Goal: Information Seeking & Learning: Learn about a topic

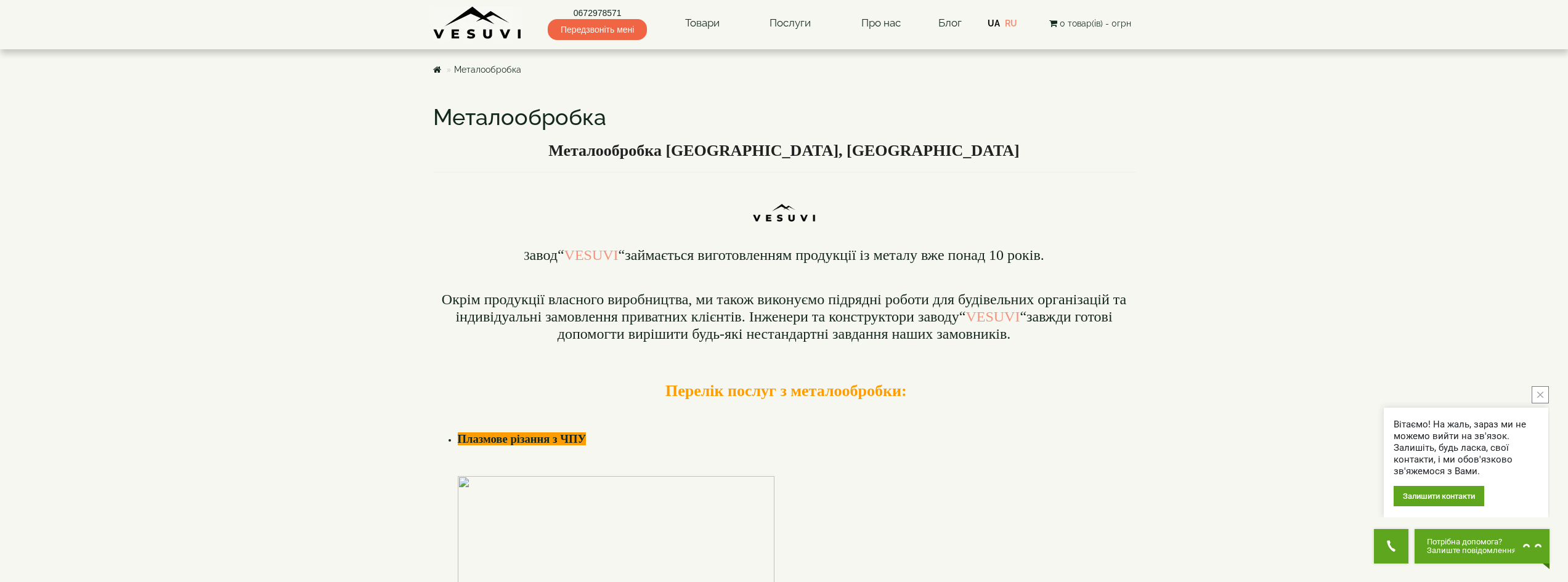
drag, startPoint x: 1540, startPoint y: 395, endPoint x: 1464, endPoint y: 389, distance: 76.2
click at [1541, 395] on icon "close button" at bounding box center [1540, 395] width 7 height 7
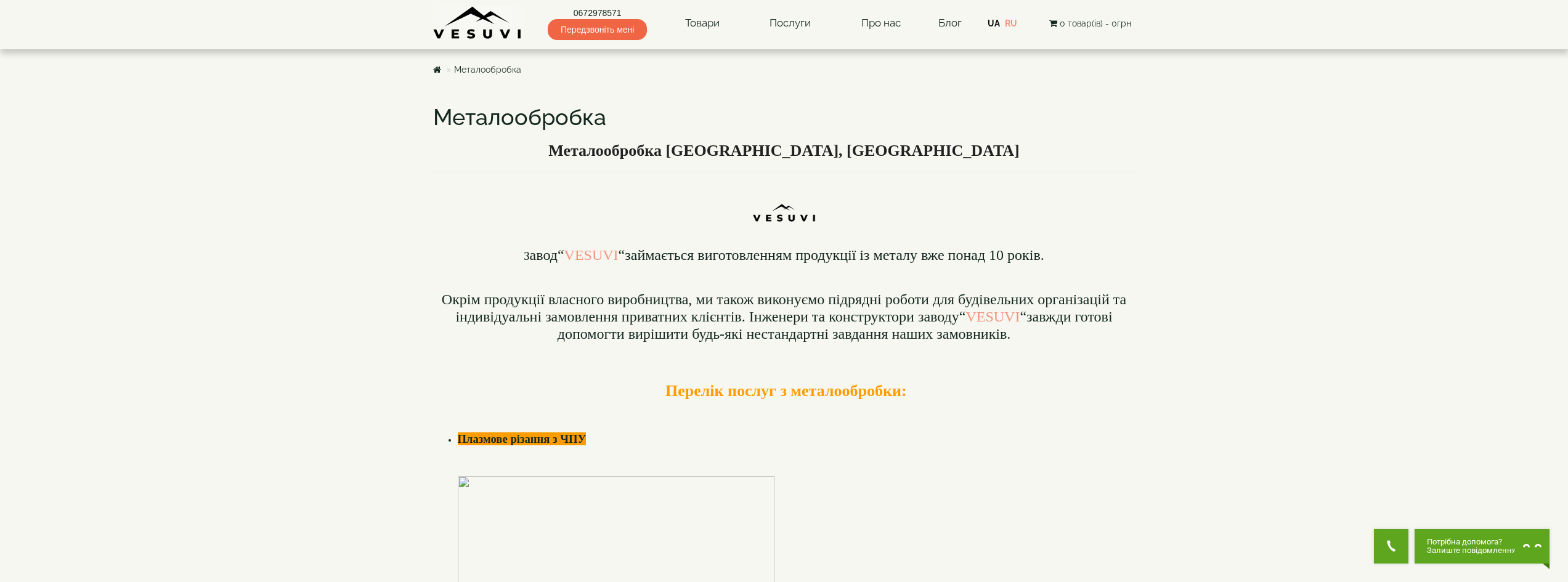
click at [1119, 395] on h3 "Перелік послуг з металообробки:" at bounding box center [784, 391] width 703 height 18
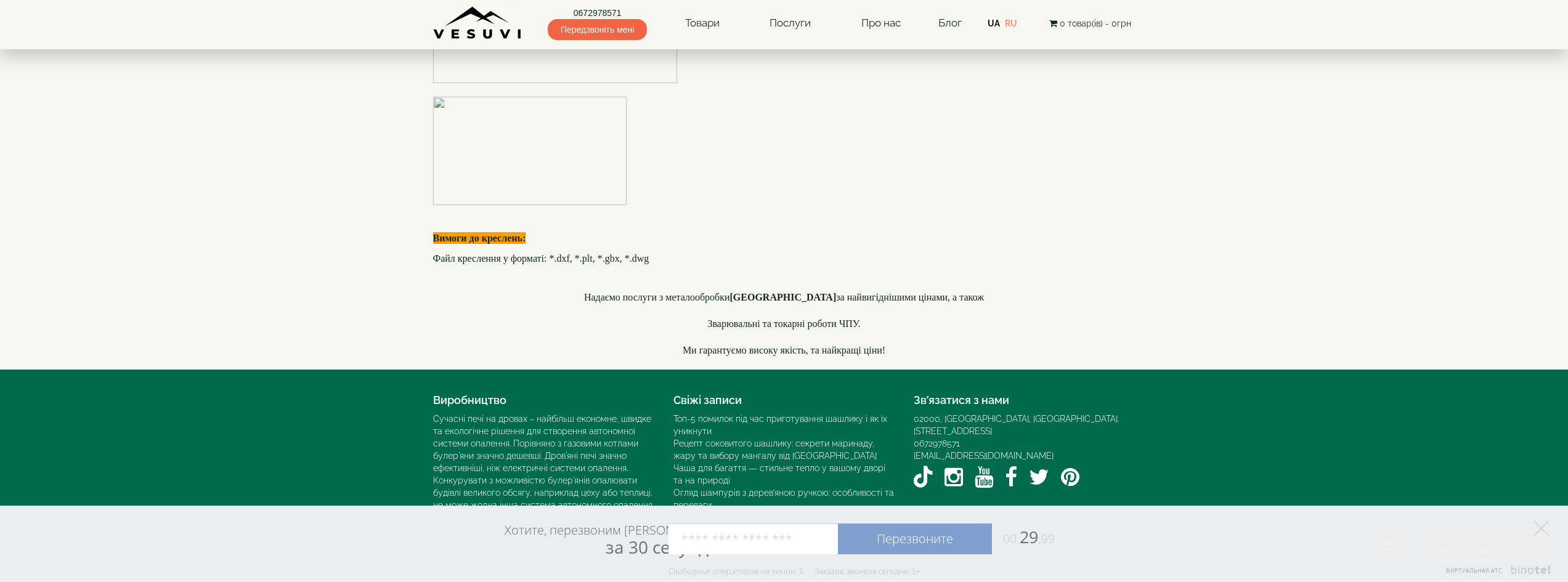
scroll to position [3511, 0]
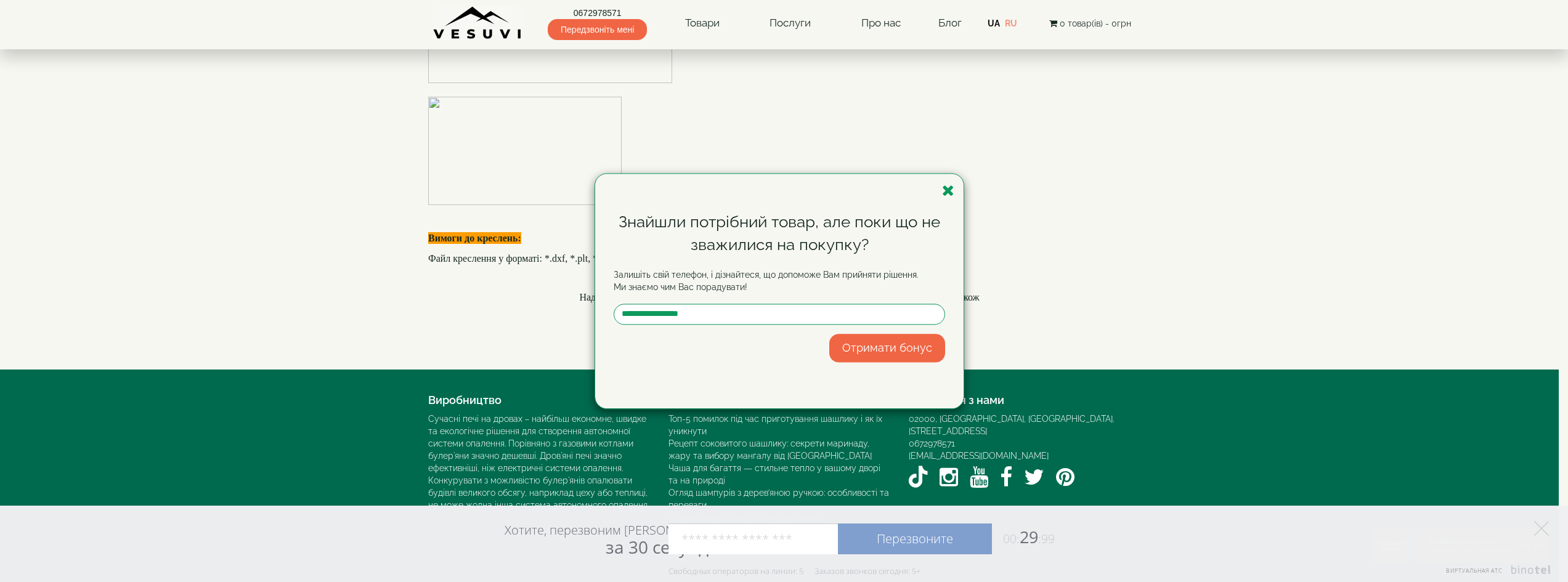
drag, startPoint x: 944, startPoint y: 189, endPoint x: 1005, endPoint y: 263, distance: 95.9
click at [946, 188] on icon "button" at bounding box center [948, 190] width 12 height 15
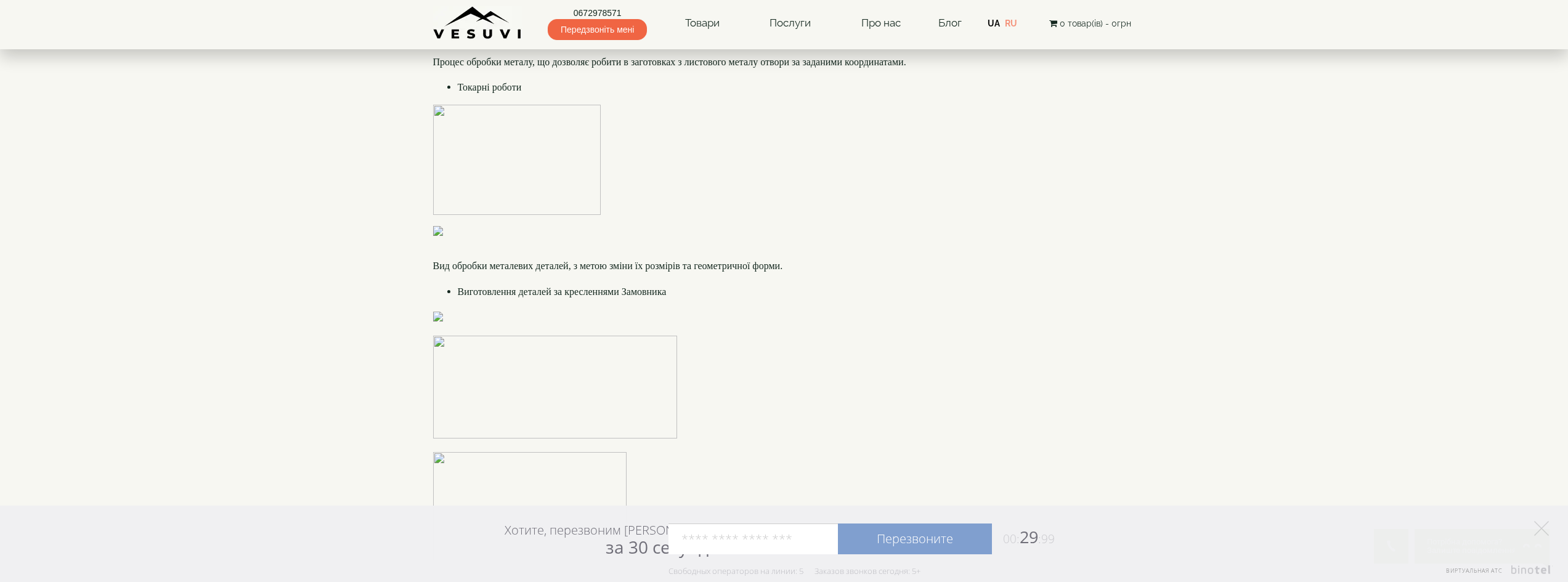
scroll to position [2674, 0]
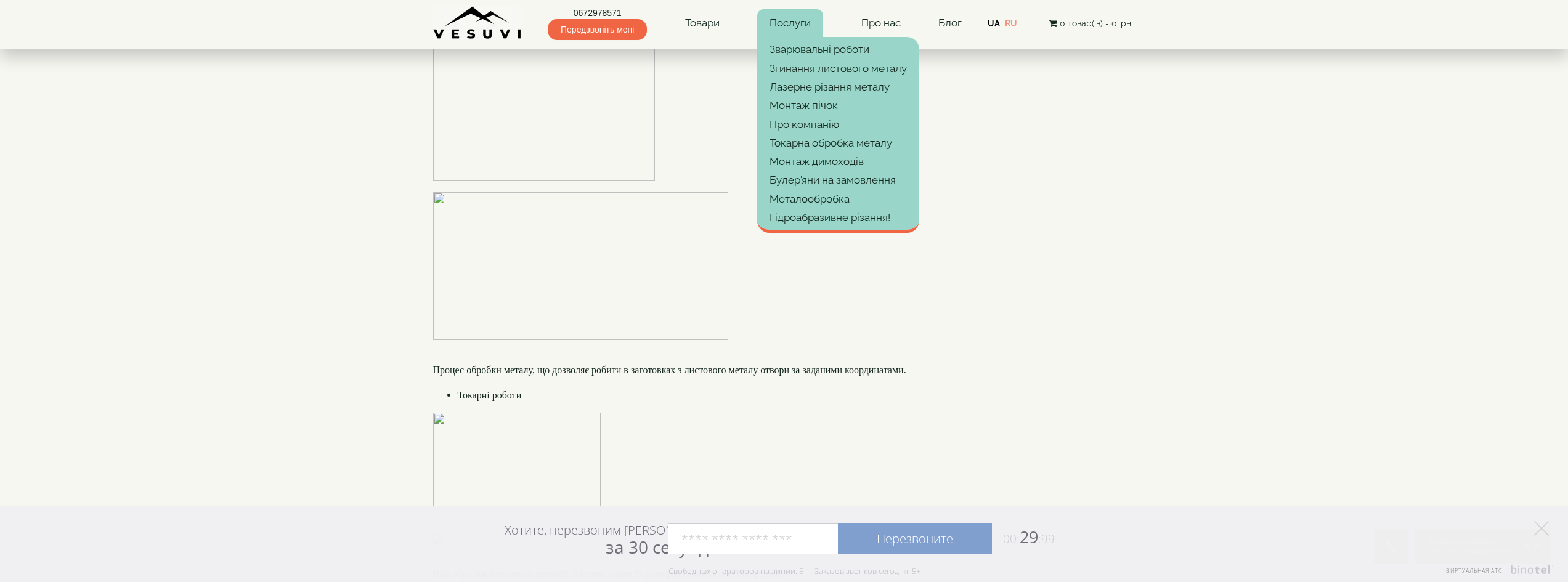
click at [800, 23] on link "Послуги" at bounding box center [790, 23] width 66 height 28
click at [802, 194] on link "Металообробка" at bounding box center [839, 199] width 162 height 19
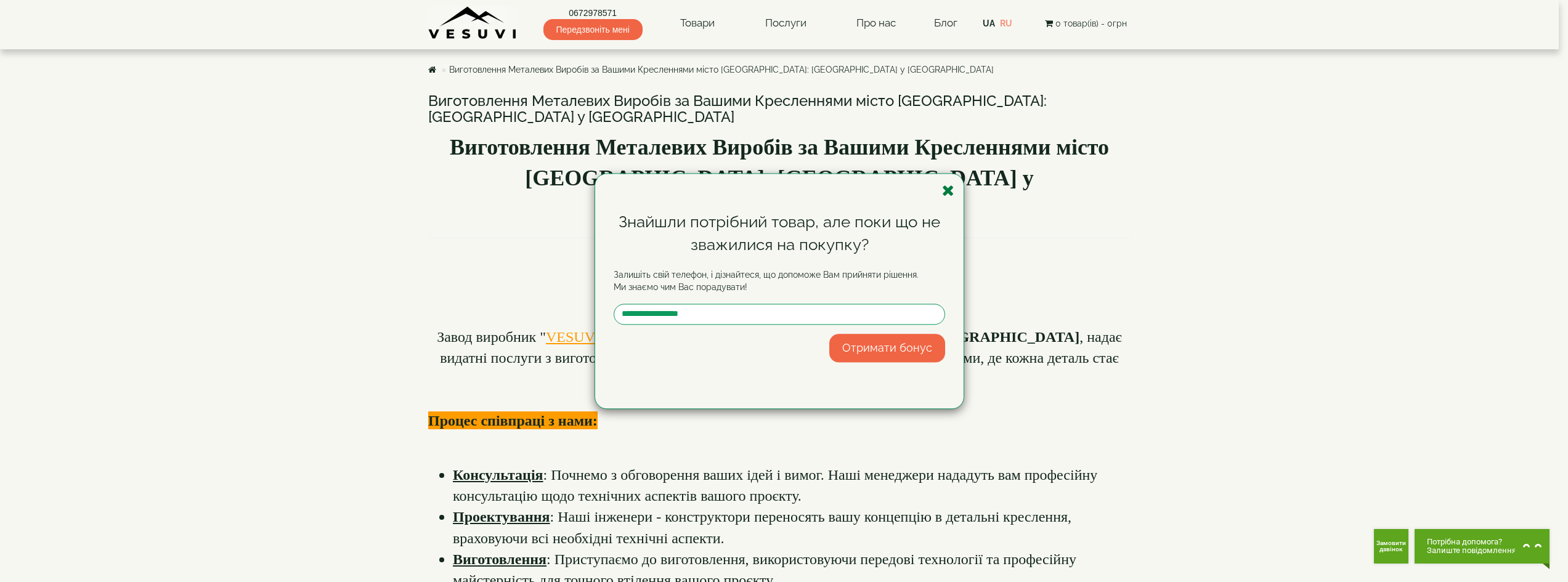
click at [947, 192] on icon "button" at bounding box center [948, 190] width 12 height 15
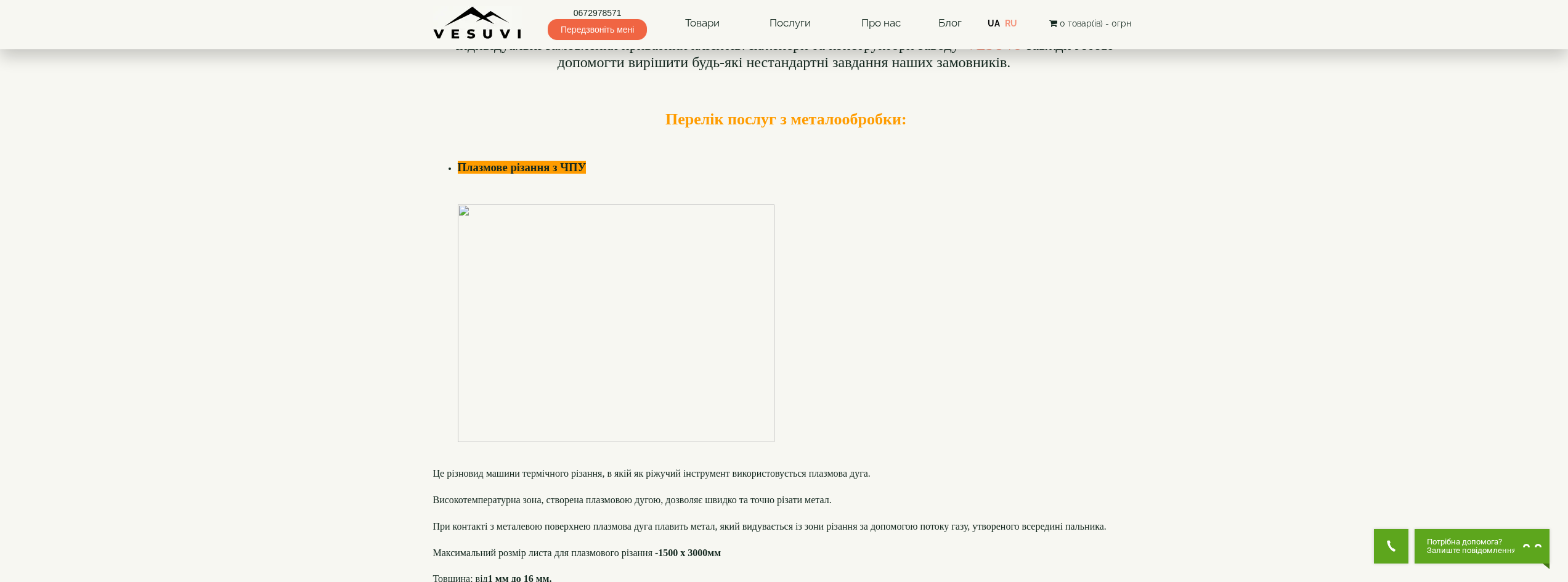
scroll to position [246, 0]
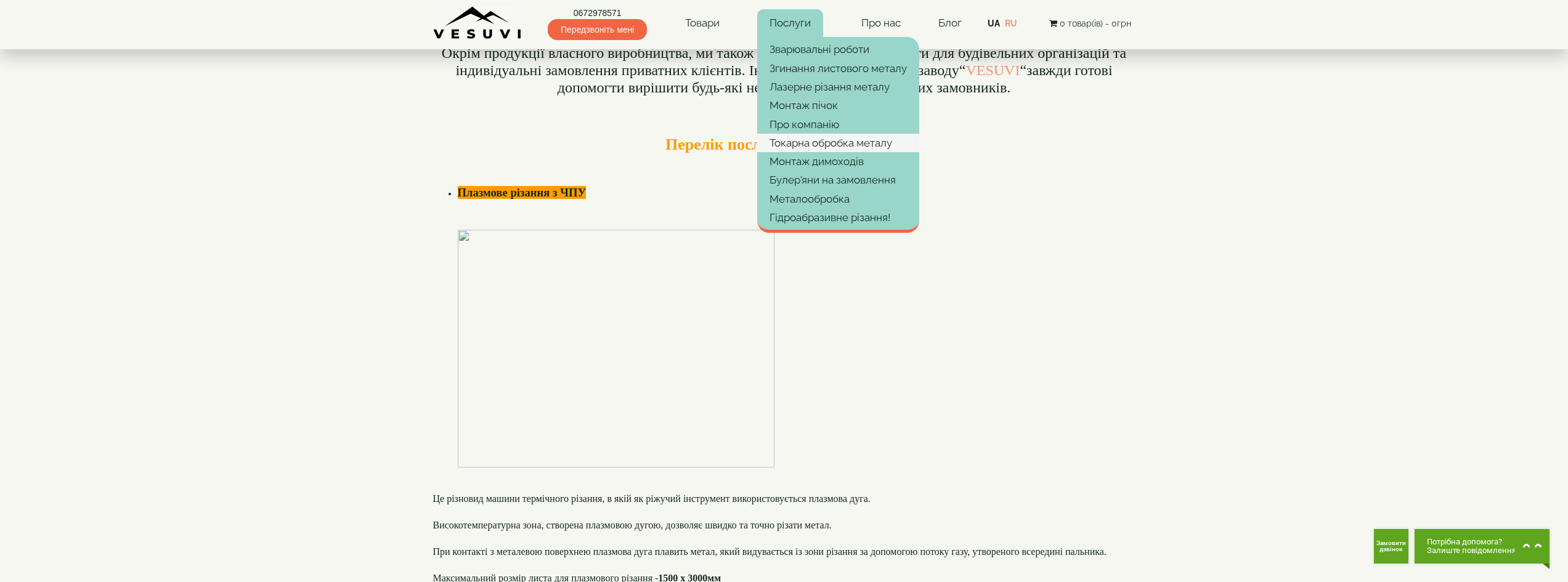
click at [791, 143] on link "Токарна обробка металу" at bounding box center [839, 143] width 162 height 19
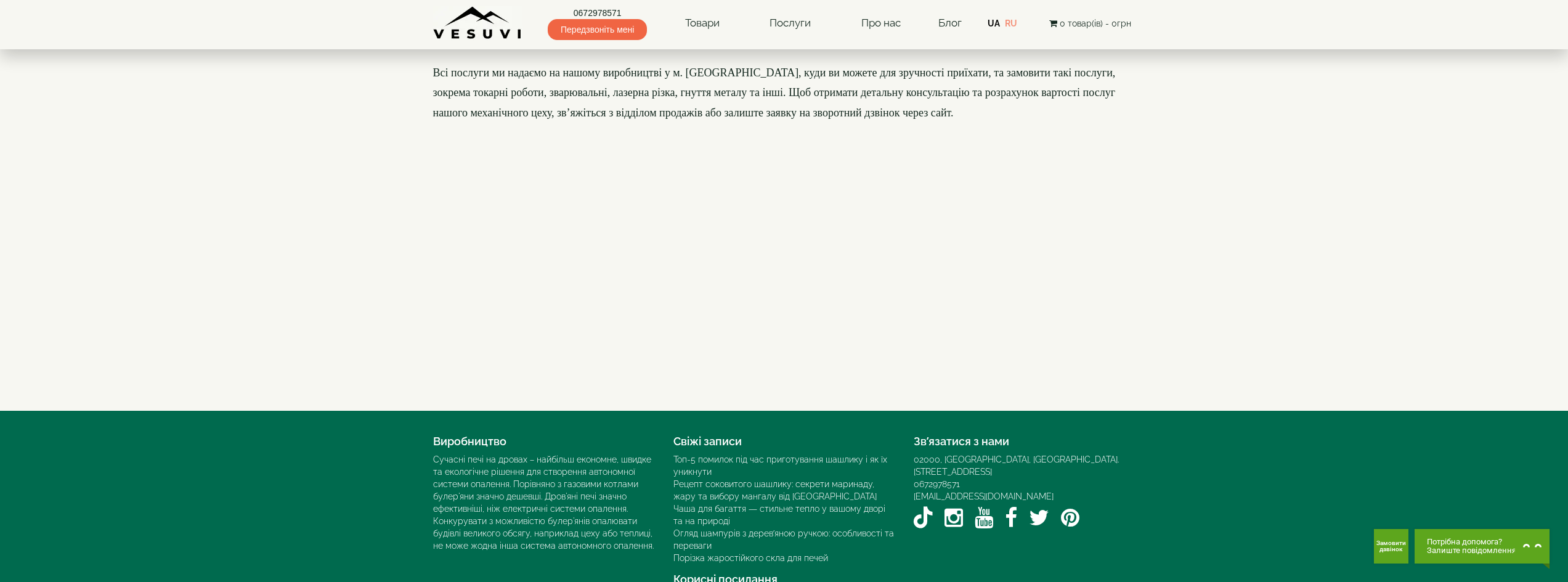
scroll to position [1417, 0]
